Goal: Check status: Check status

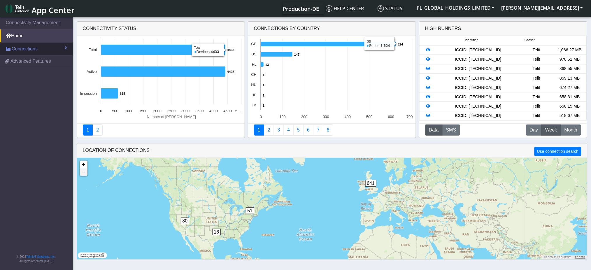
click at [44, 48] on link "Connections" at bounding box center [36, 49] width 73 height 13
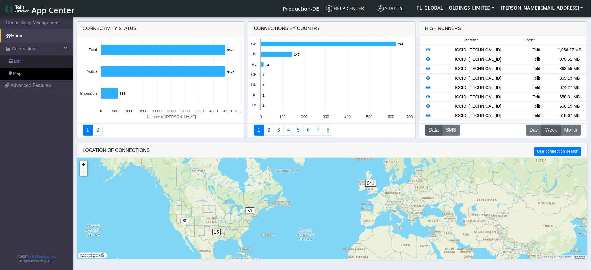
click at [41, 59] on link "List" at bounding box center [36, 61] width 73 height 12
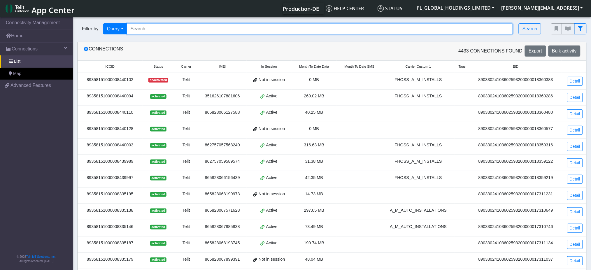
click at [150, 27] on input "Search..." at bounding box center [320, 28] width 387 height 11
paste input "89358151000008334974"
type input "89358151000008334974"
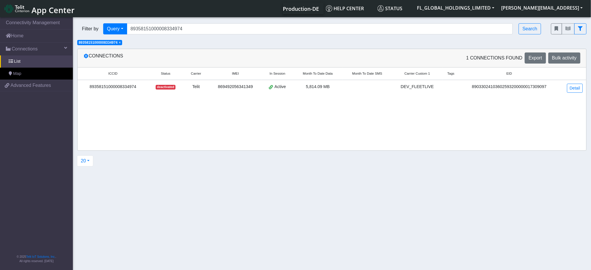
click at [120, 44] on span "×" at bounding box center [120, 43] width 2 height 4
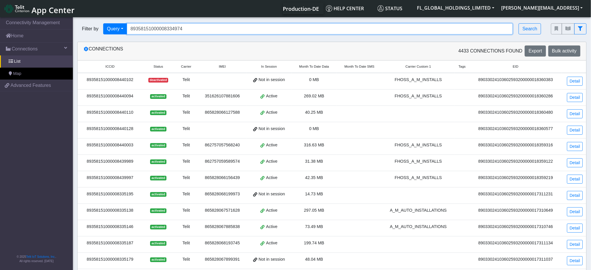
click at [208, 31] on input "89358151000008334974" at bounding box center [320, 28] width 387 height 11
paste input "89358151000008433677"
type input "89358151000008433677"
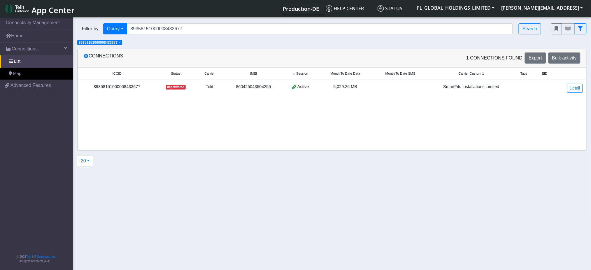
click at [135, 88] on div "89358151000008433677" at bounding box center [117, 87] width 72 height 6
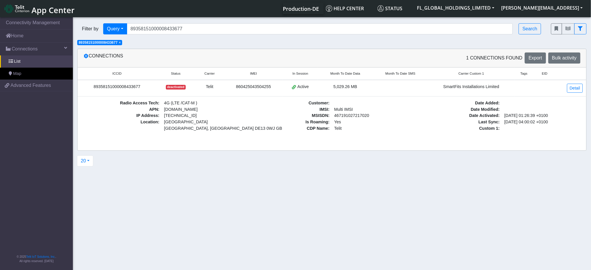
drag, startPoint x: 139, startPoint y: 89, endPoint x: 94, endPoint y: 89, distance: 45.5
click at [94, 89] on div "89358151000008433677" at bounding box center [117, 87] width 72 height 6
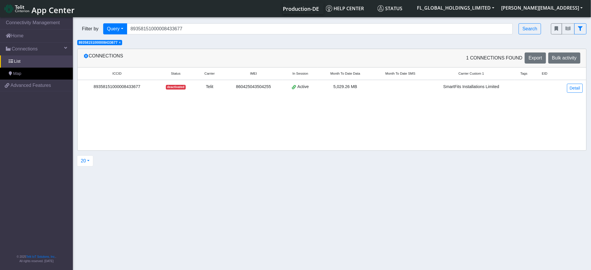
copy div "89358151000008433677"
click at [577, 88] on link "Detail" at bounding box center [575, 88] width 16 height 9
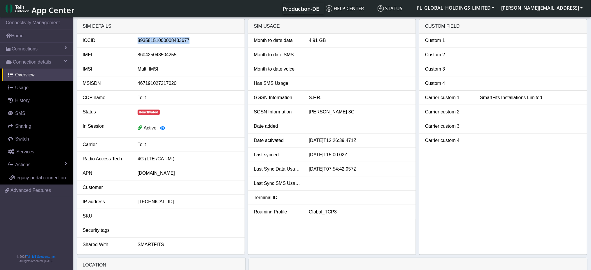
drag, startPoint x: 188, startPoint y: 40, endPoint x: 137, endPoint y: 41, distance: 51.1
click at [137, 41] on div "89358151000008433677" at bounding box center [188, 40] width 110 height 7
copy div "89358151000008433677"
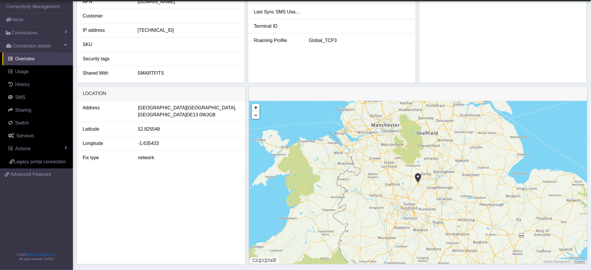
scroll to position [161, 0]
